Goal: Go to known website: Access a specific website the user already knows

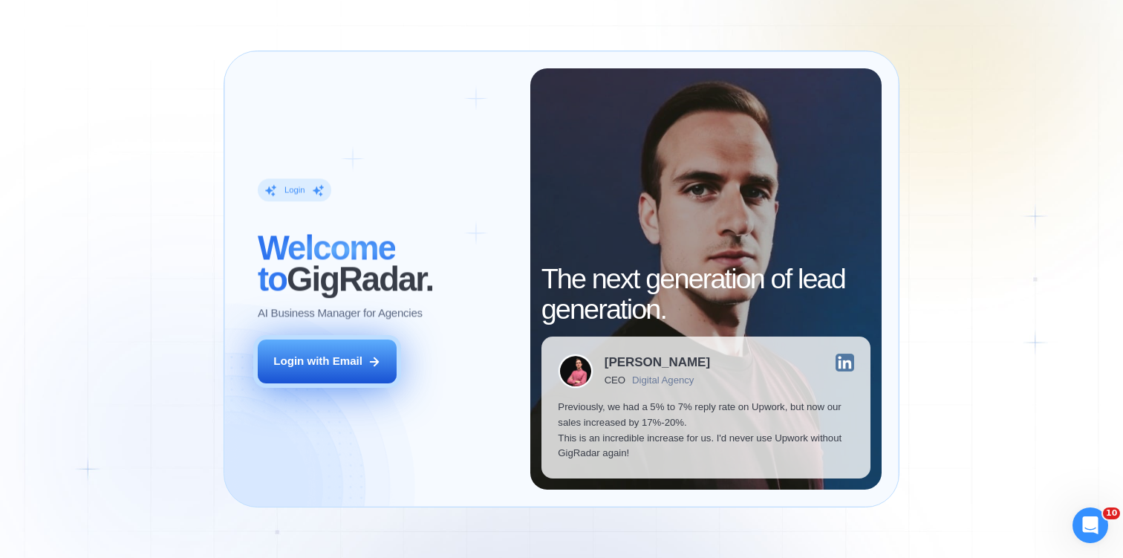
click at [339, 349] on button "Login with Email" at bounding box center [327, 361] width 139 height 44
